Goal: Book appointment/travel/reservation

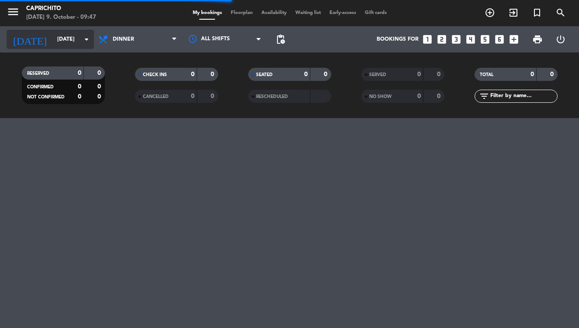
click at [65, 36] on input "[DATE]" at bounding box center [89, 39] width 73 height 15
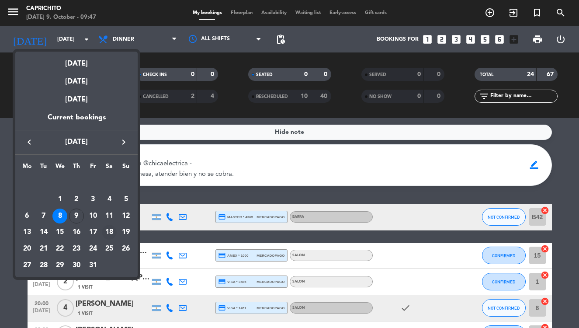
click at [107, 232] on div "18" at bounding box center [109, 232] width 15 height 15
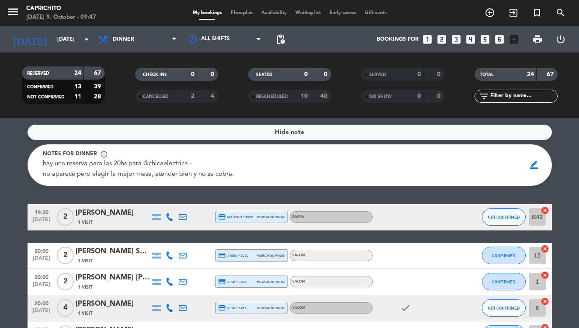
type input "[DATE]"
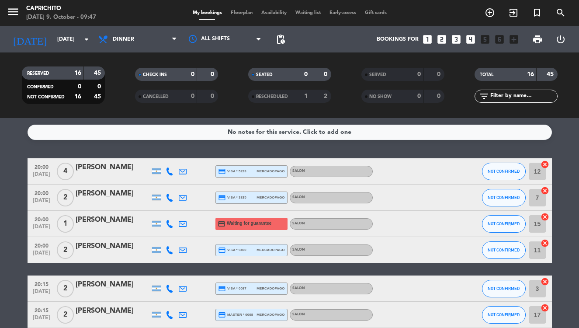
click at [443, 37] on icon "looks_two" at bounding box center [441, 39] width 11 height 11
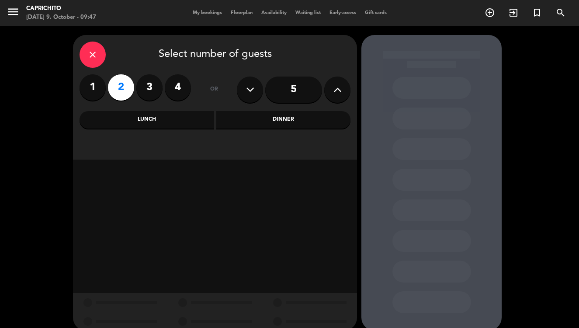
click at [242, 121] on div "Dinner" at bounding box center [283, 119] width 135 height 17
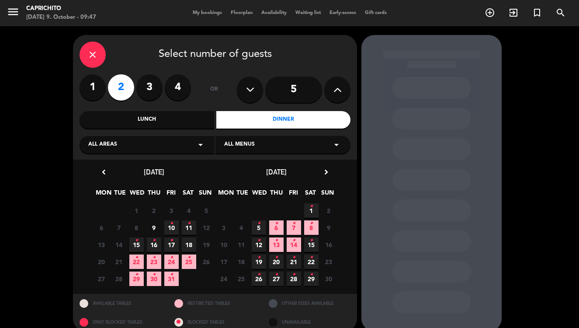
click at [189, 242] on span "18" at bounding box center [189, 244] width 14 height 14
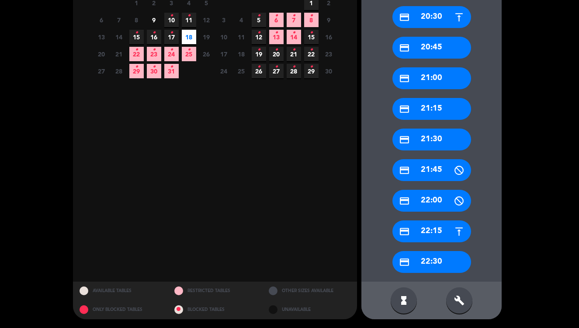
scroll to position [207, 0]
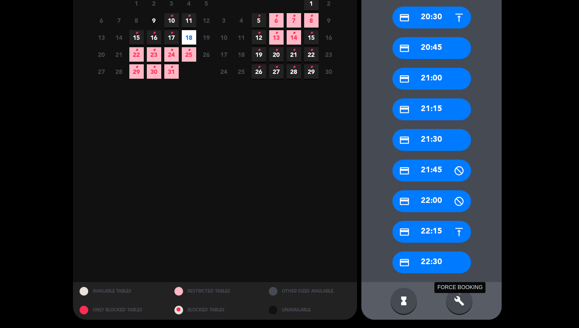
click at [460, 298] on icon "build" at bounding box center [459, 300] width 10 height 10
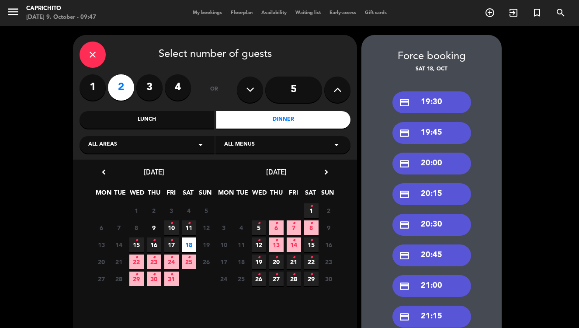
scroll to position [0, 0]
click at [432, 166] on div "credit_card 20:00" at bounding box center [431, 163] width 79 height 22
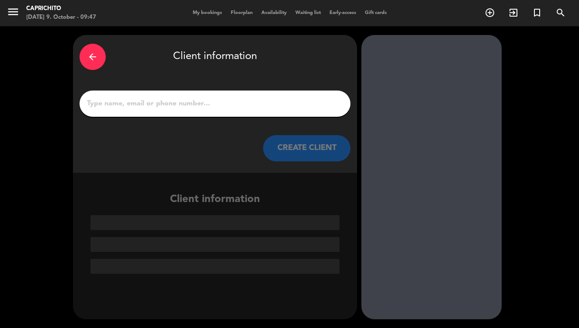
click at [195, 103] on input "1" at bounding box center [215, 103] width 258 height 12
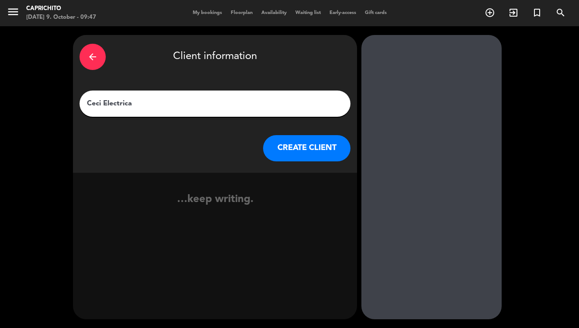
type input "Ceci Electrica"
click at [295, 157] on button "CREATE CLIENT" at bounding box center [306, 148] width 87 height 26
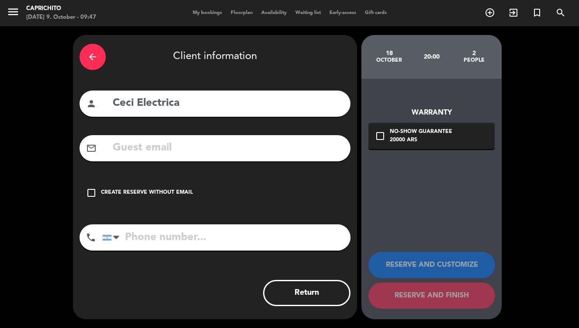
click at [250, 147] on input "text" at bounding box center [228, 148] width 232 height 18
paste input "[EMAIL_ADDRESS][DOMAIN_NAME]"
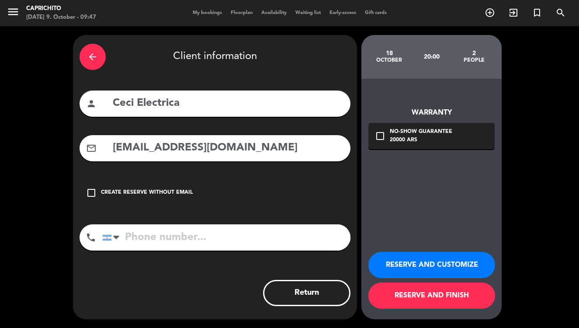
type input "[EMAIL_ADDRESS][DOMAIN_NAME]"
click at [437, 298] on button "RESERVE AND FINISH" at bounding box center [431, 295] width 127 height 26
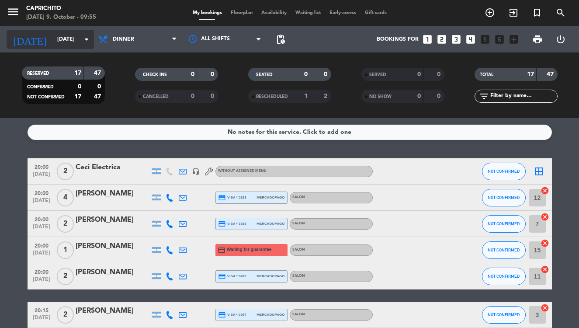
click at [53, 40] on input "[DATE]" at bounding box center [89, 39] width 73 height 15
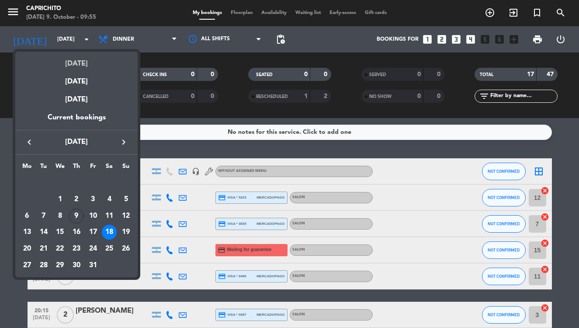
click at [69, 61] on div "[DATE]" at bounding box center [76, 61] width 122 height 18
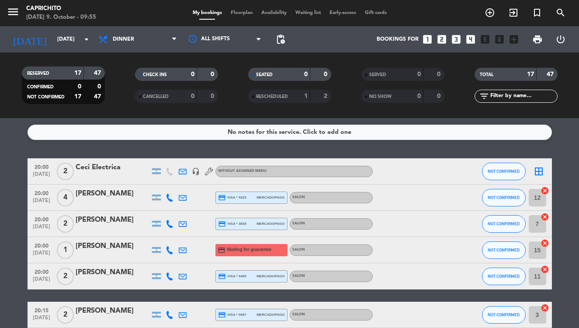
type input "[DATE]"
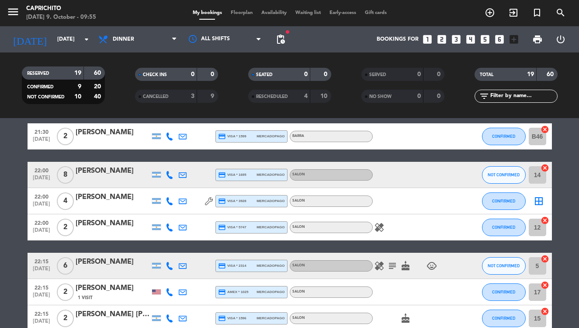
scroll to position [410, 0]
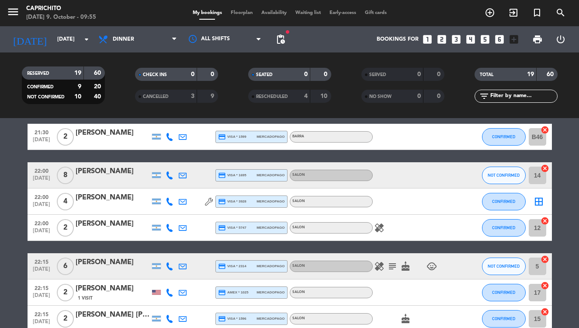
click at [96, 165] on div "22:00 [DATE] 8 [PERSON_NAME] credit_card visa * 1695 mercadopago SALON NOT CONF…" at bounding box center [290, 175] width 524 height 26
click at [94, 170] on div "[PERSON_NAME]" at bounding box center [113, 171] width 74 height 11
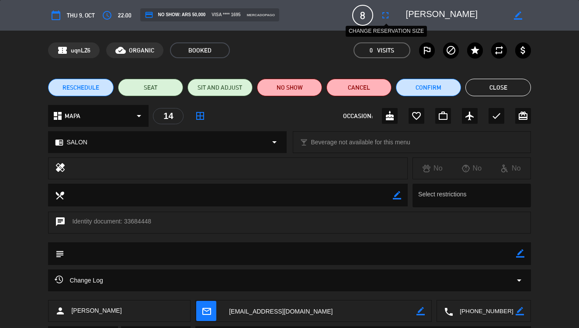
click at [381, 19] on icon "fullscreen" at bounding box center [385, 15] width 10 height 10
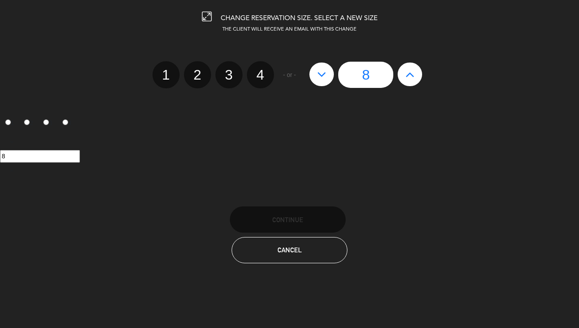
click at [327, 78] on button at bounding box center [321, 74] width 24 height 24
type input "7"
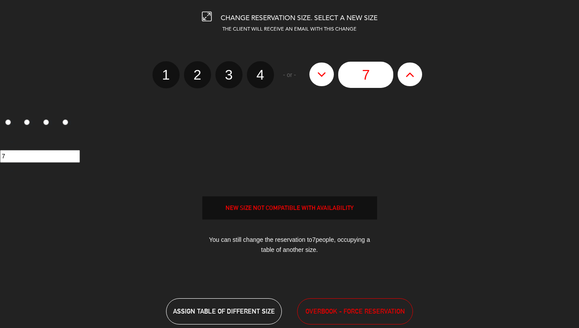
click at [327, 78] on button at bounding box center [321, 74] width 24 height 24
type input "6"
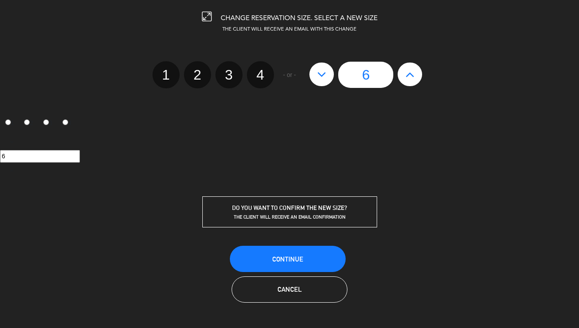
click at [301, 258] on span "Continue" at bounding box center [287, 258] width 31 height 7
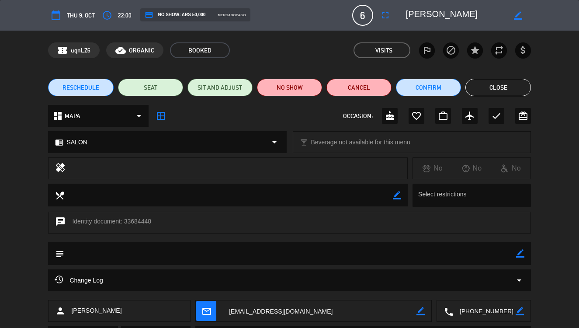
click at [429, 83] on button "Confirm" at bounding box center [428, 87] width 65 height 17
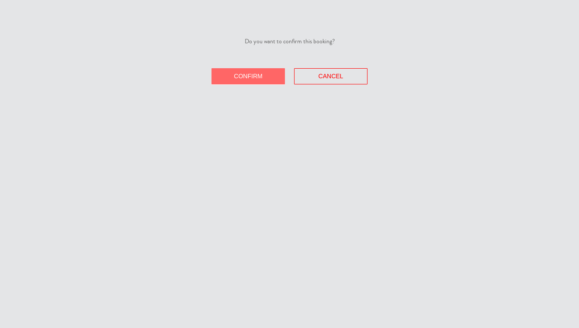
click at [266, 81] on button "Confirm" at bounding box center [247, 76] width 73 height 16
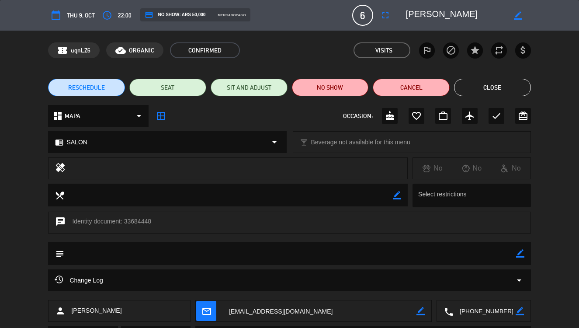
click at [501, 88] on button "Close" at bounding box center [492, 87] width 77 height 17
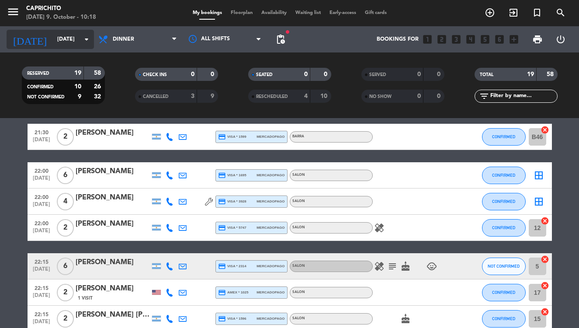
click at [71, 43] on input "[DATE]" at bounding box center [89, 39] width 73 height 15
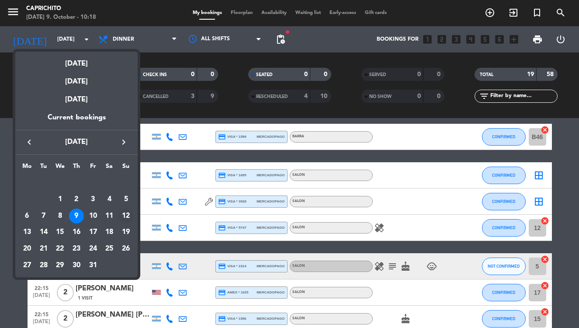
click at [125, 215] on div "12" at bounding box center [125, 215] width 15 height 15
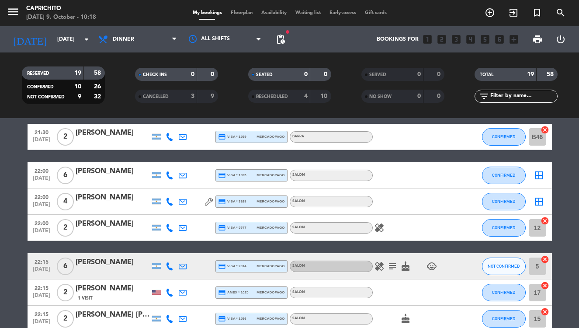
type input "[DATE]"
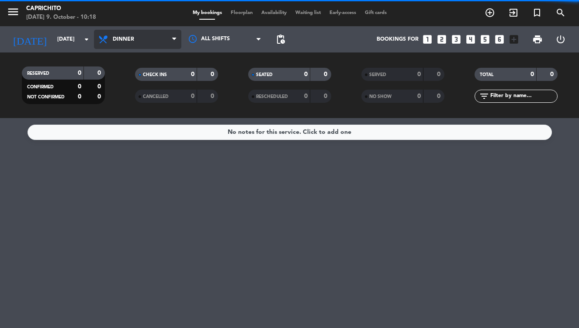
click at [133, 44] on span "Dinner" at bounding box center [137, 39] width 87 height 19
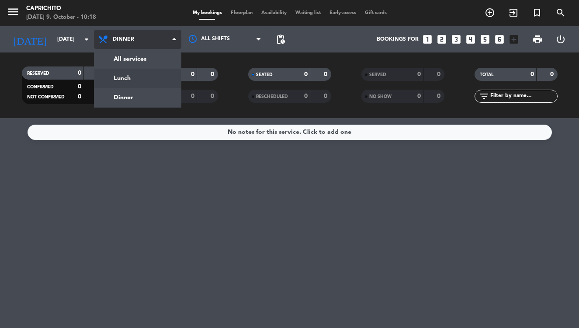
click at [131, 84] on div "menu Caprichito [DATE] 9. October - 10:18 My bookings Floorplan Availability Wa…" at bounding box center [289, 59] width 579 height 118
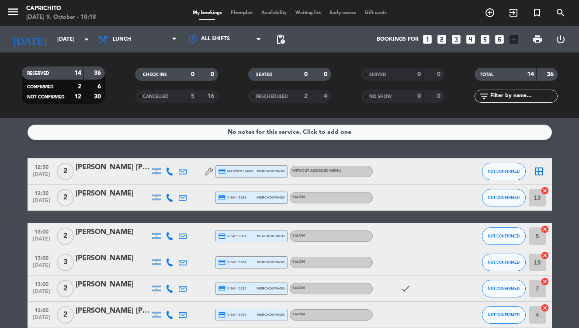
click at [442, 39] on icon "looks_two" at bounding box center [441, 39] width 11 height 11
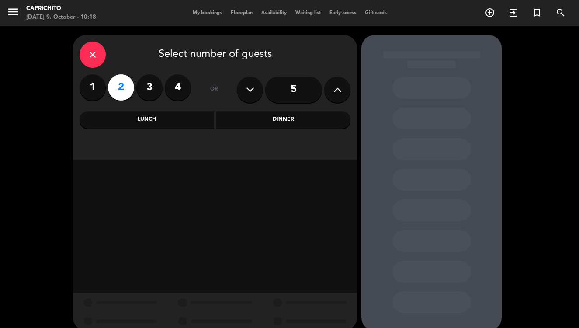
click at [176, 116] on div "Lunch" at bounding box center [147, 119] width 135 height 17
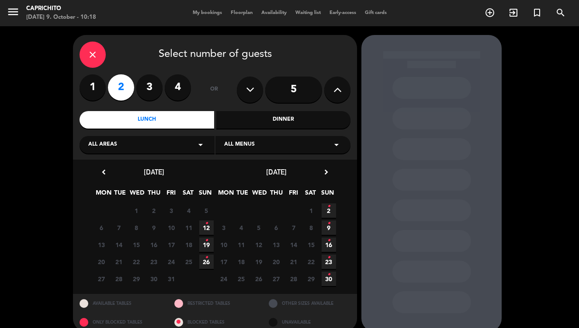
click at [210, 228] on span "12 •" at bounding box center [206, 227] width 14 height 14
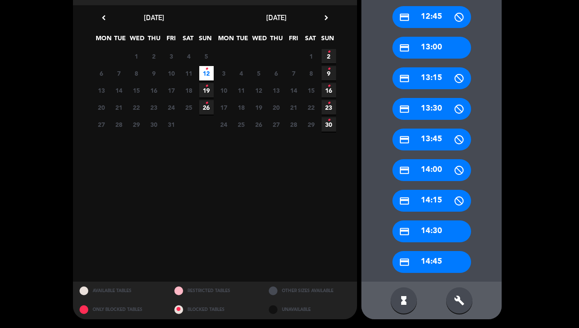
scroll to position [154, 0]
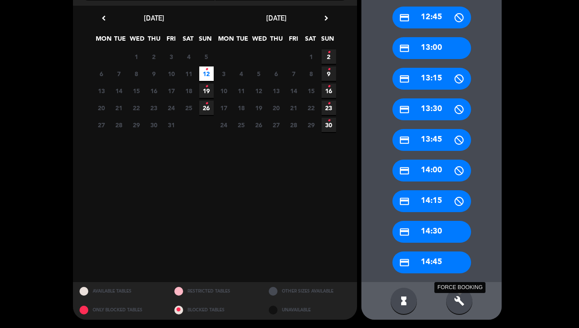
click at [460, 297] on icon "build" at bounding box center [459, 300] width 10 height 10
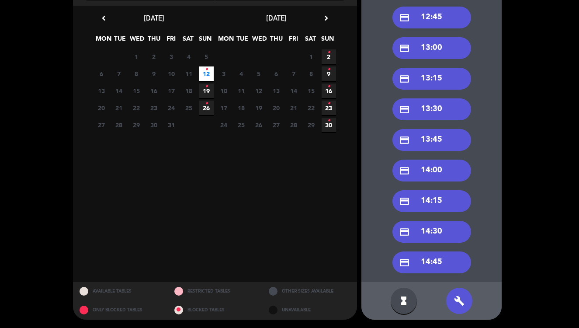
click at [429, 52] on div "credit_card 13:00" at bounding box center [431, 48] width 79 height 22
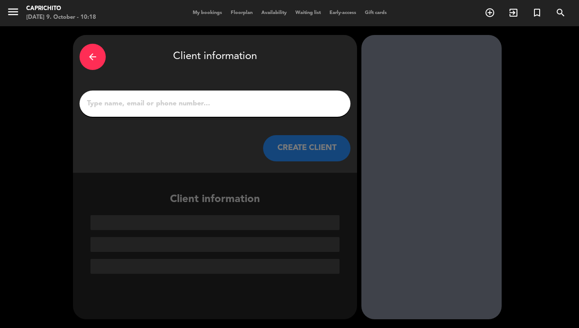
click at [166, 102] on input "1" at bounding box center [215, 103] width 258 height 12
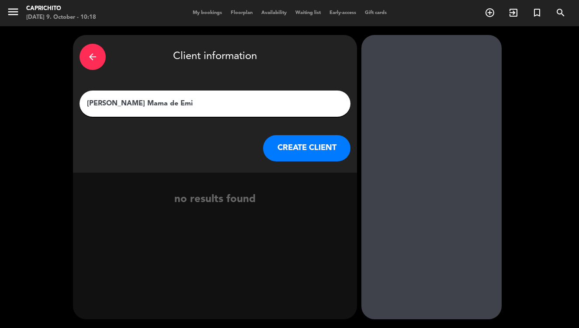
type input "[PERSON_NAME] Mama de Emi"
click at [313, 152] on button "CREATE CLIENT" at bounding box center [306, 148] width 87 height 26
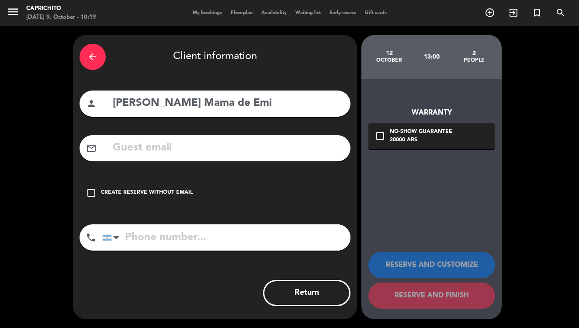
click at [113, 194] on div "Create reserve without email" at bounding box center [147, 192] width 92 height 9
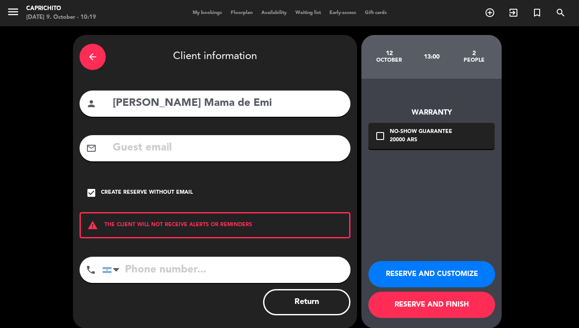
click at [415, 304] on button "RESERVE AND FINISH" at bounding box center [431, 304] width 127 height 26
